Goal: Task Accomplishment & Management: Use online tool/utility

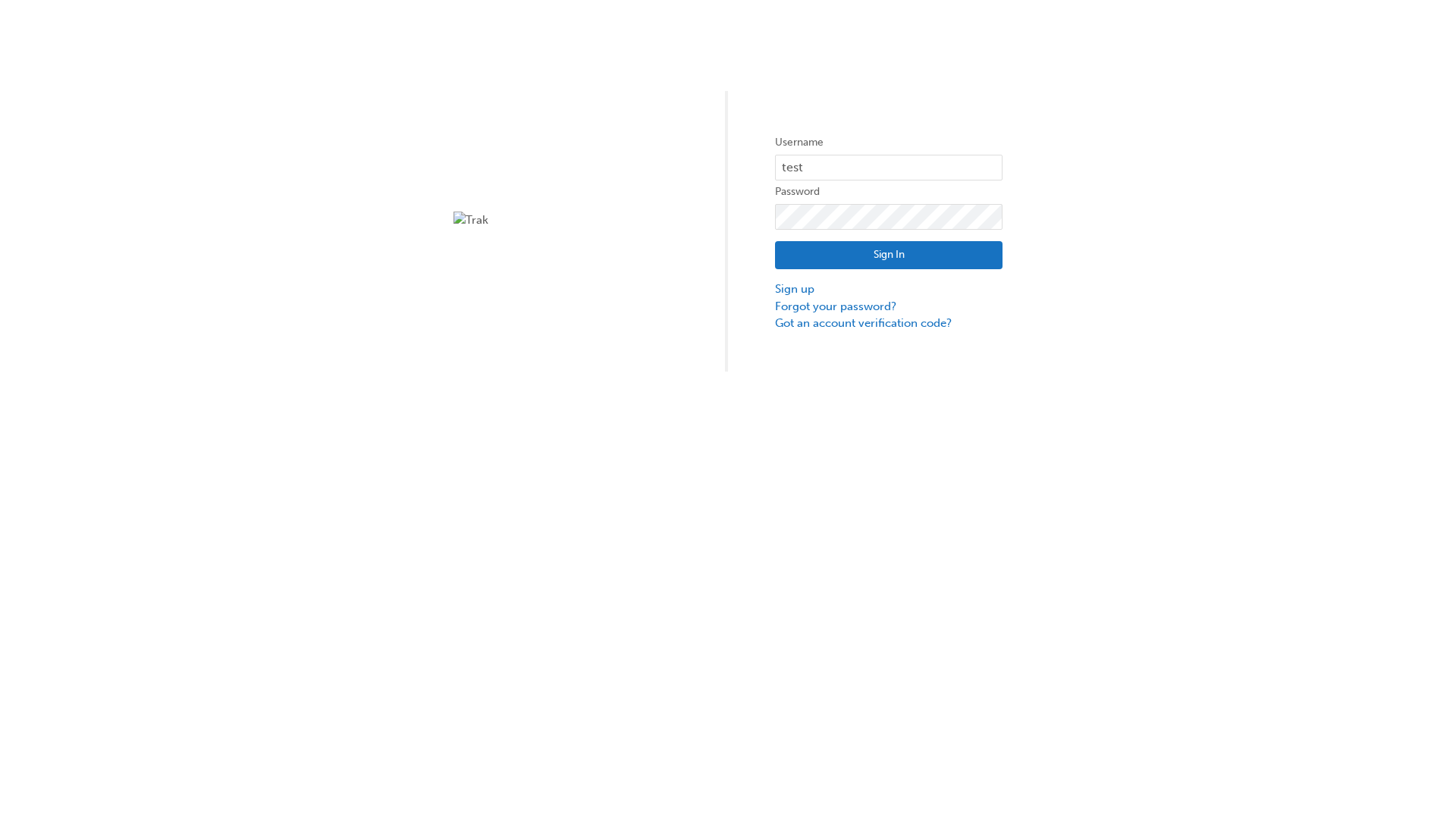
type input "test.e2e.user31"
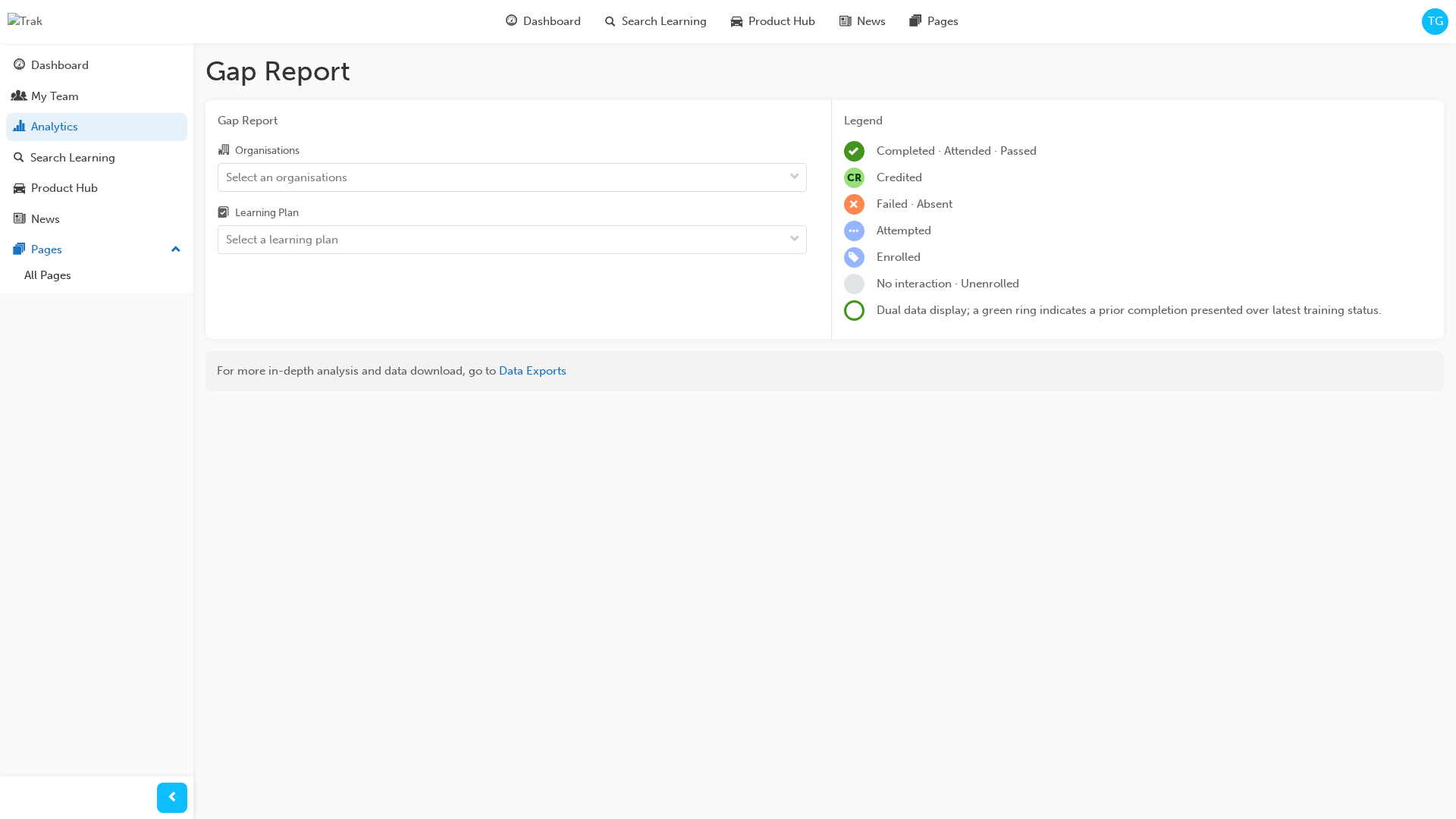
click at [228, 177] on input "Organisations Select an organisations" at bounding box center [227, 176] width 2 height 13
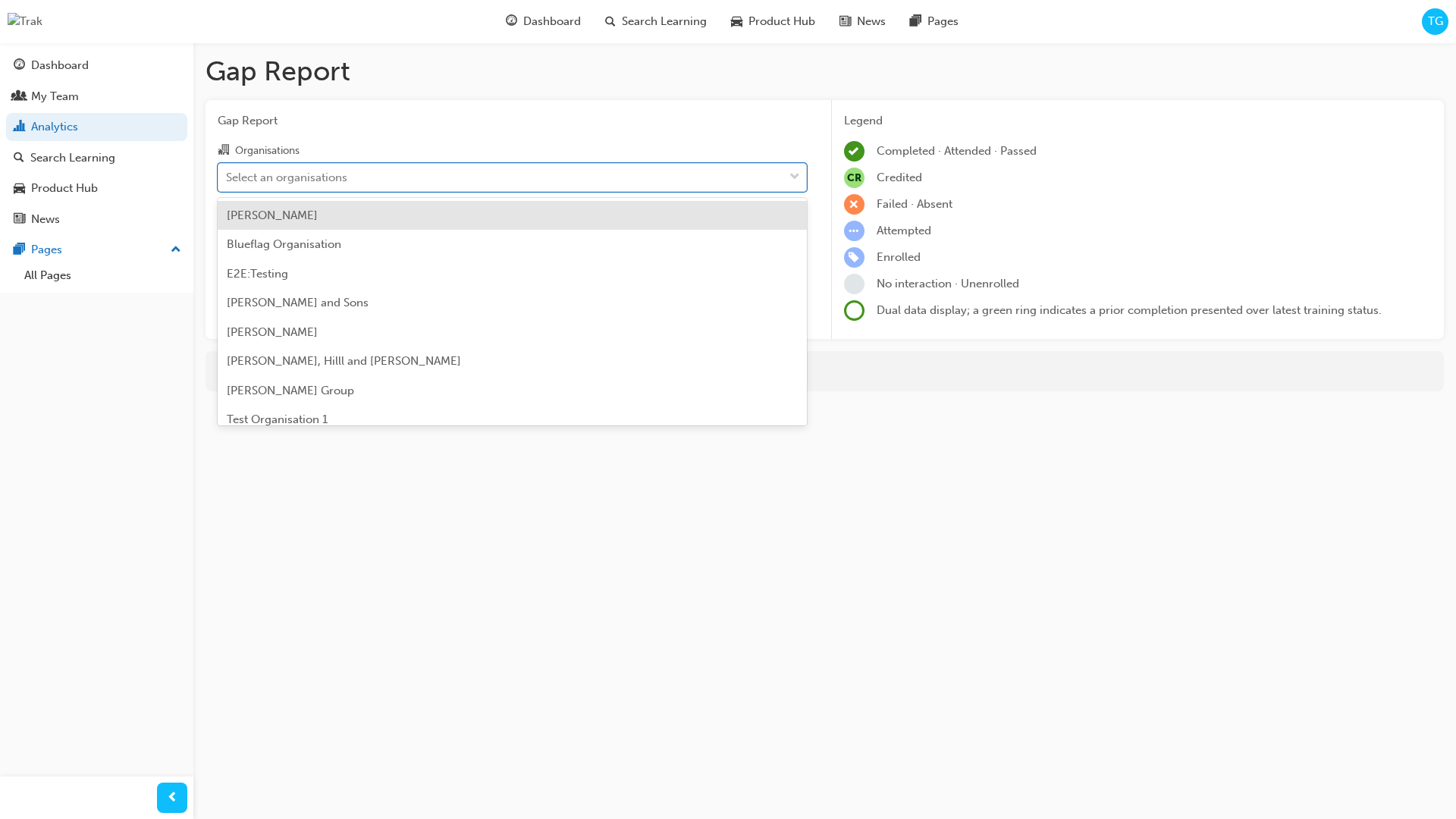
click at [228, 239] on input "Learning Plan Select a learning plan" at bounding box center [227, 239] width 2 height 13
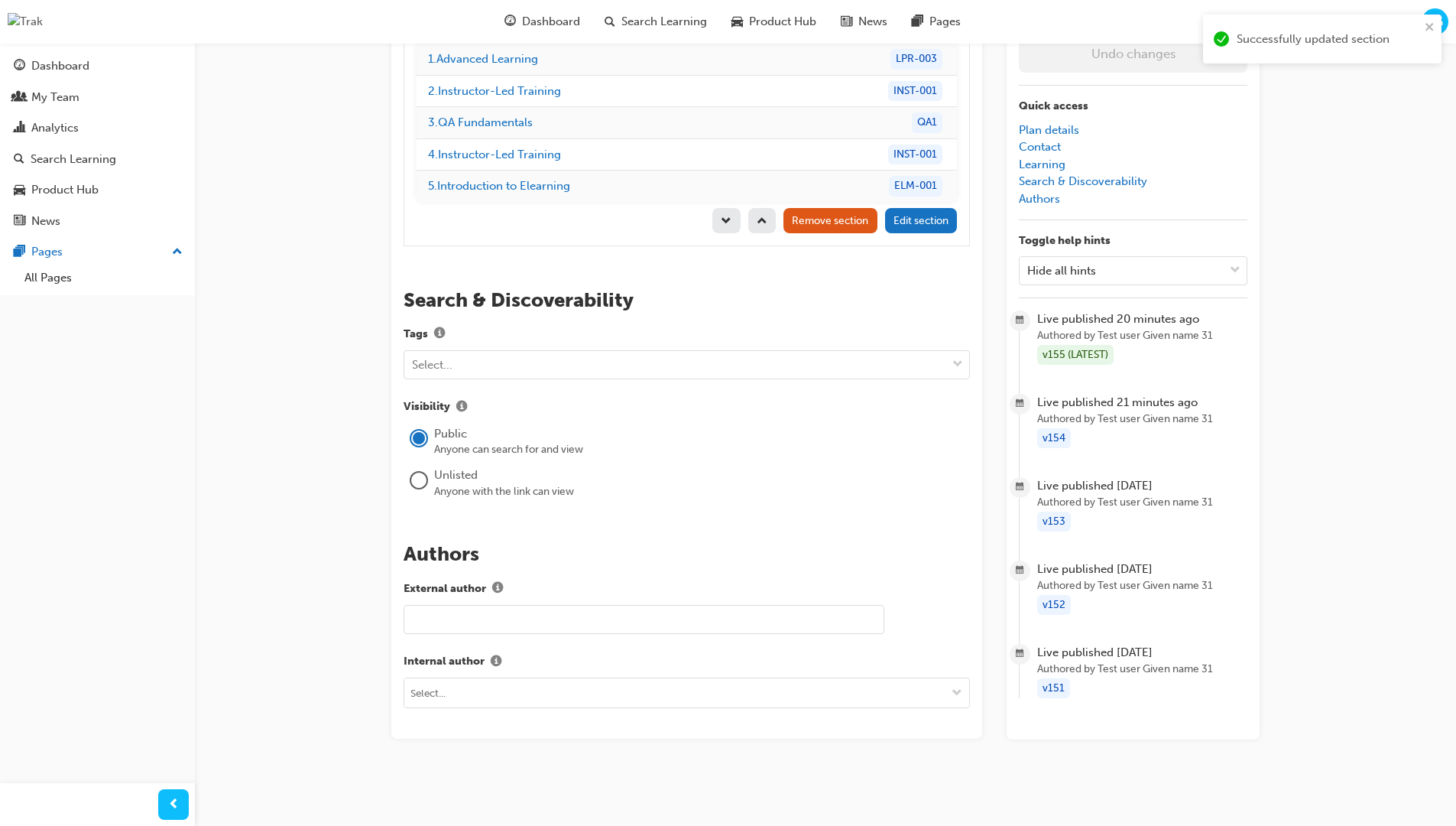
scroll to position [216, 0]
